Goal: Information Seeking & Learning: Find specific page/section

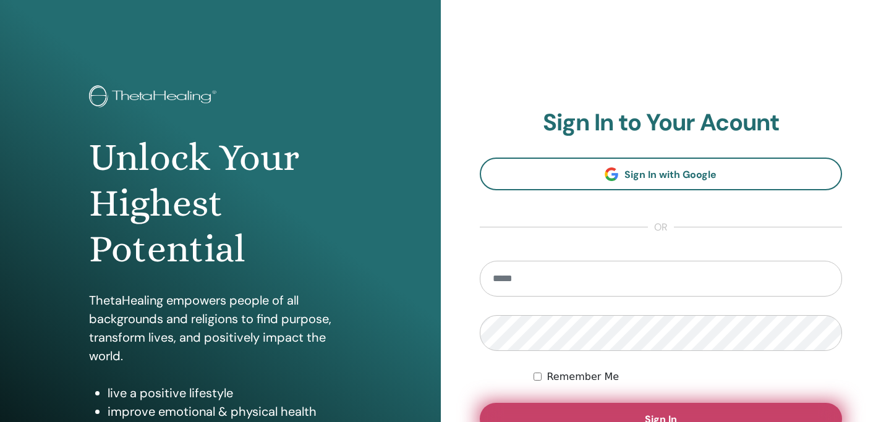
type input "**********"
click at [575, 411] on button "Sign In" at bounding box center [661, 419] width 363 height 32
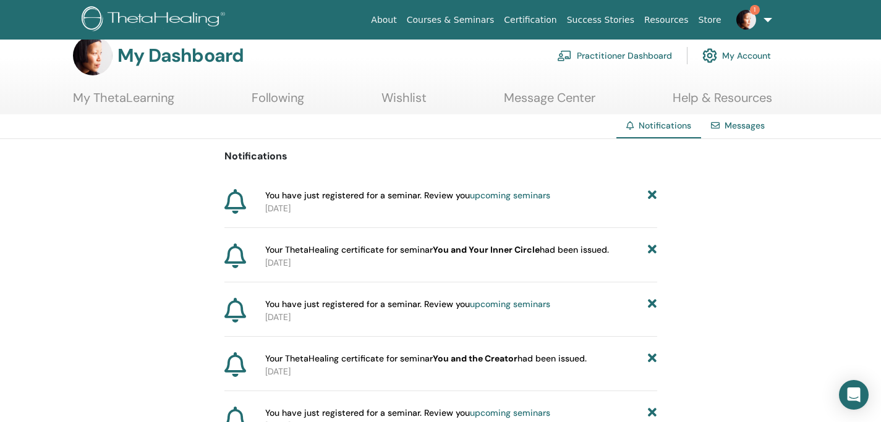
scroll to position [25, 0]
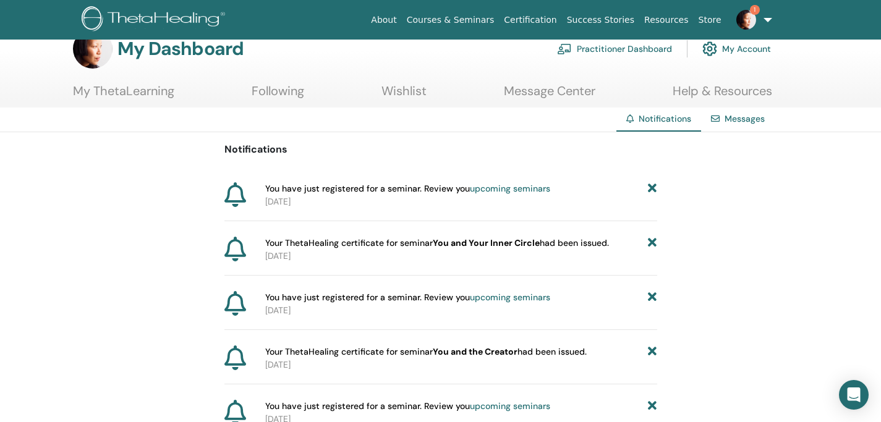
click at [699, 92] on link "Help & Resources" at bounding box center [723, 95] width 100 height 24
